Goal: Navigation & Orientation: Find specific page/section

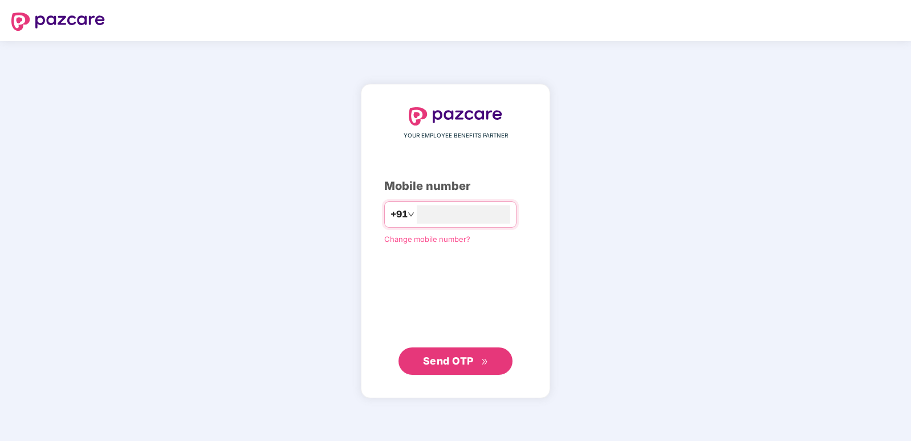
type input "**********"
click at [464, 360] on span "Send OTP" at bounding box center [448, 360] width 51 height 12
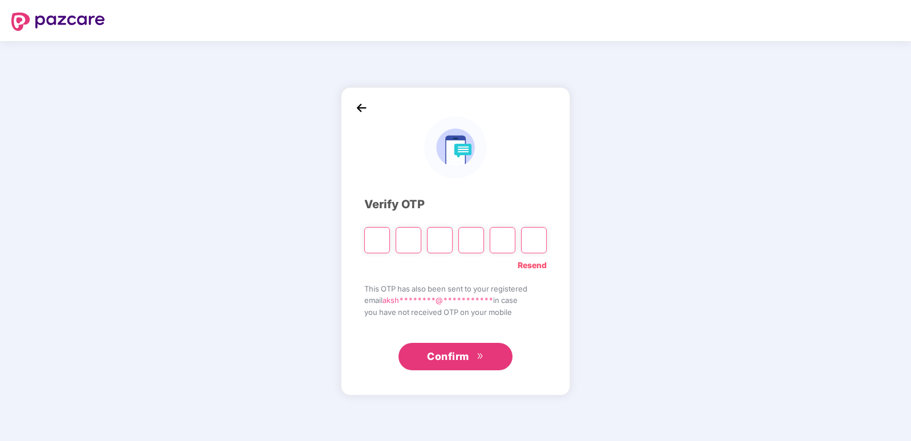
type input "*"
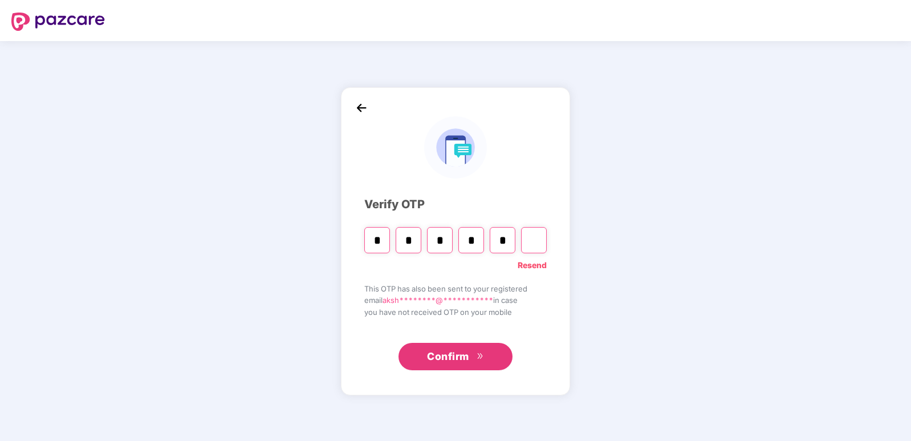
type input "*"
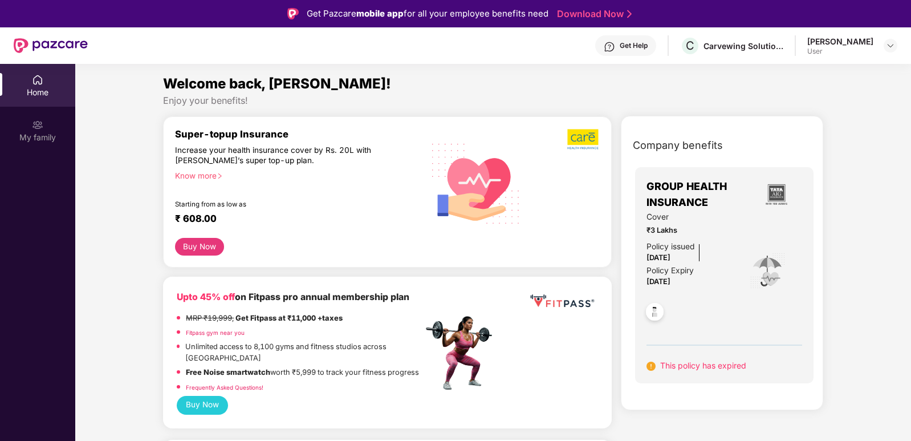
click at [661, 190] on span "GROUP HEALTH INSURANCE" at bounding box center [698, 194] width 104 height 32
click at [675, 220] on span "Cover" at bounding box center [689, 217] width 87 height 13
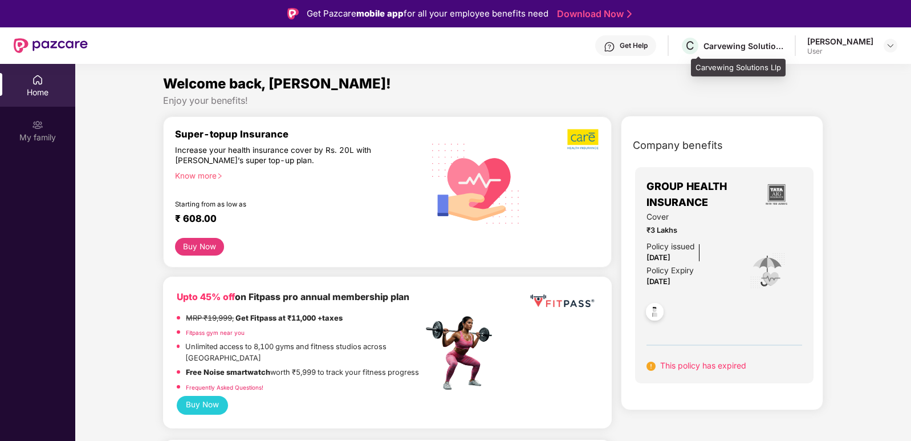
click at [723, 48] on div "Carvewing Solutions Llp" at bounding box center [743, 45] width 80 height 11
click at [646, 47] on div "Get Help" at bounding box center [633, 45] width 28 height 9
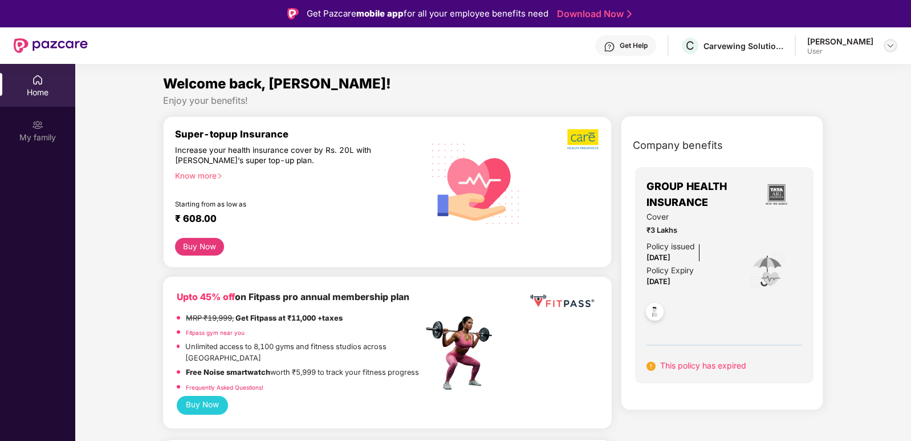
click at [885, 48] on div at bounding box center [890, 46] width 14 height 14
click at [647, 42] on div "Get Help" at bounding box center [633, 45] width 28 height 9
